Goal: Find specific page/section: Find specific page/section

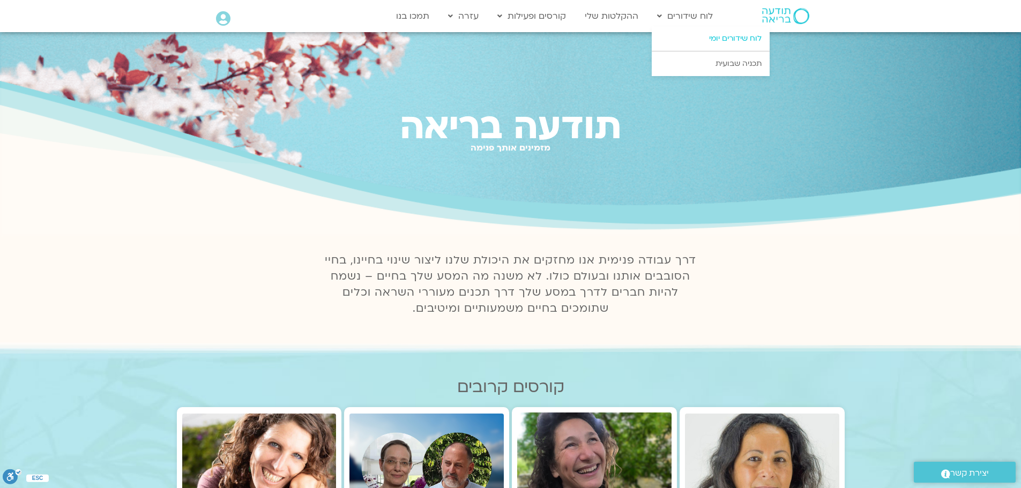
click at [729, 40] on link "לוח שידורים יומי" at bounding box center [711, 38] width 118 height 25
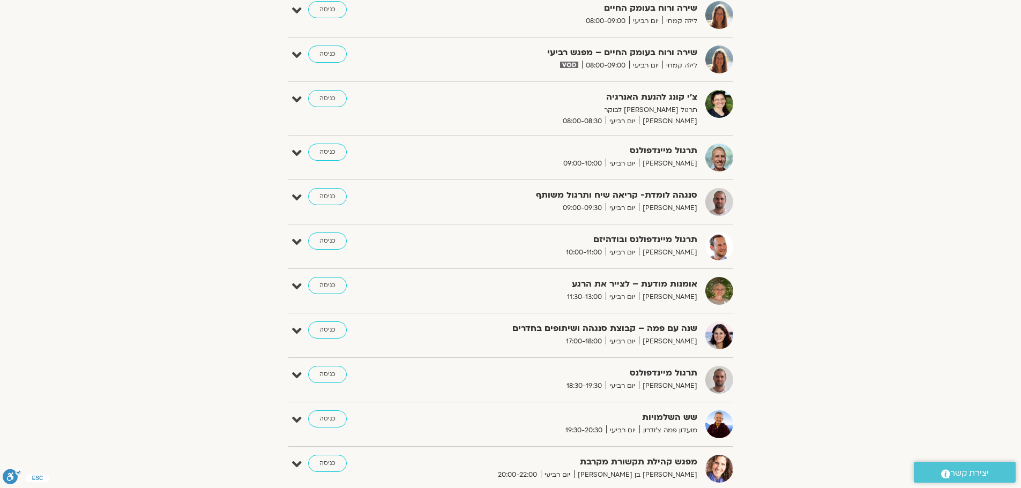
scroll to position [536, 0]
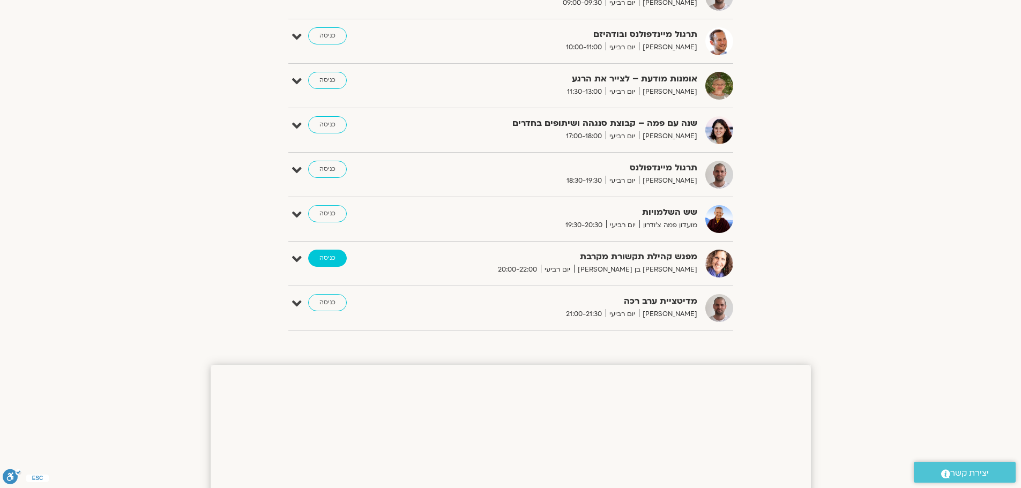
click at [333, 258] on link "כניסה" at bounding box center [327, 258] width 39 height 17
